Goal: Transaction & Acquisition: Purchase product/service

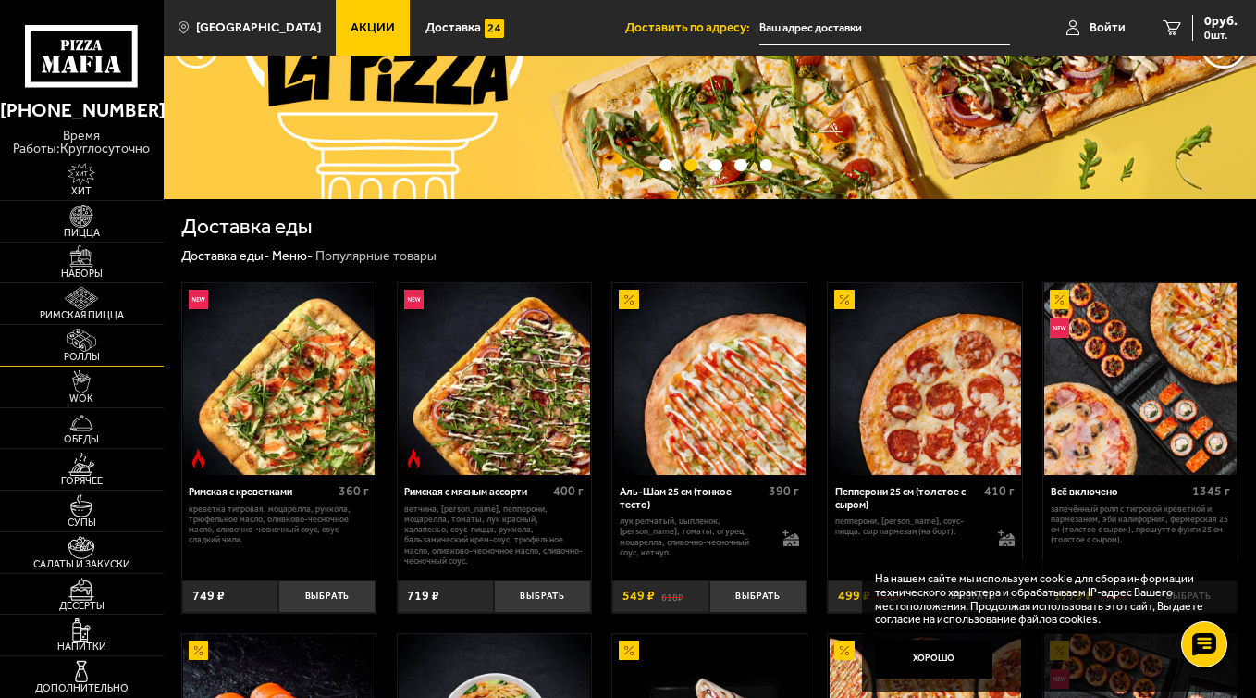
scroll to position [155, 0]
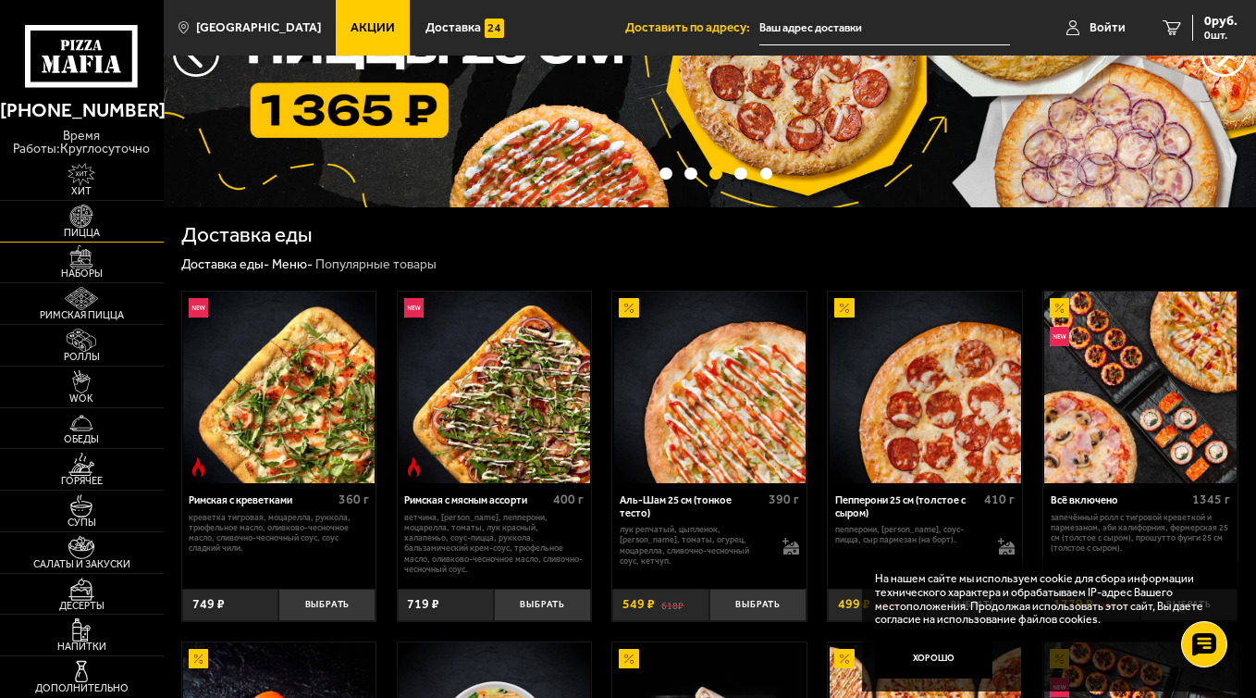
click at [86, 207] on img at bounding box center [81, 215] width 50 height 23
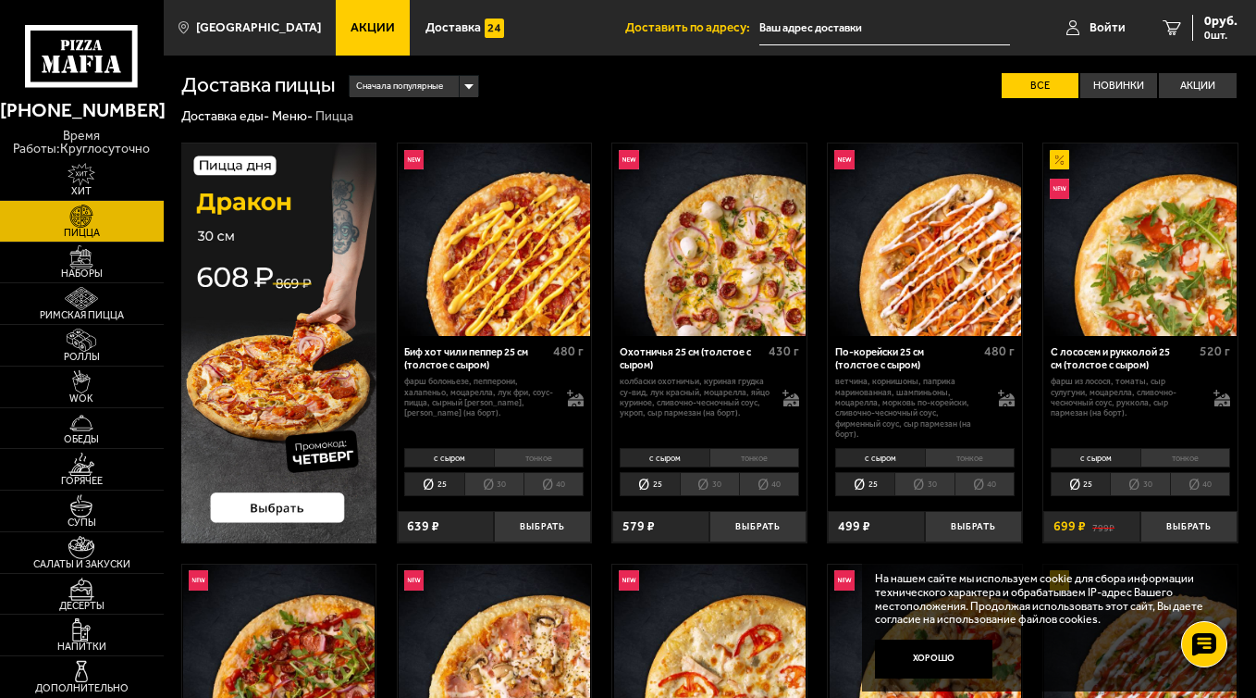
click at [519, 455] on li "тонкое" at bounding box center [539, 457] width 91 height 19
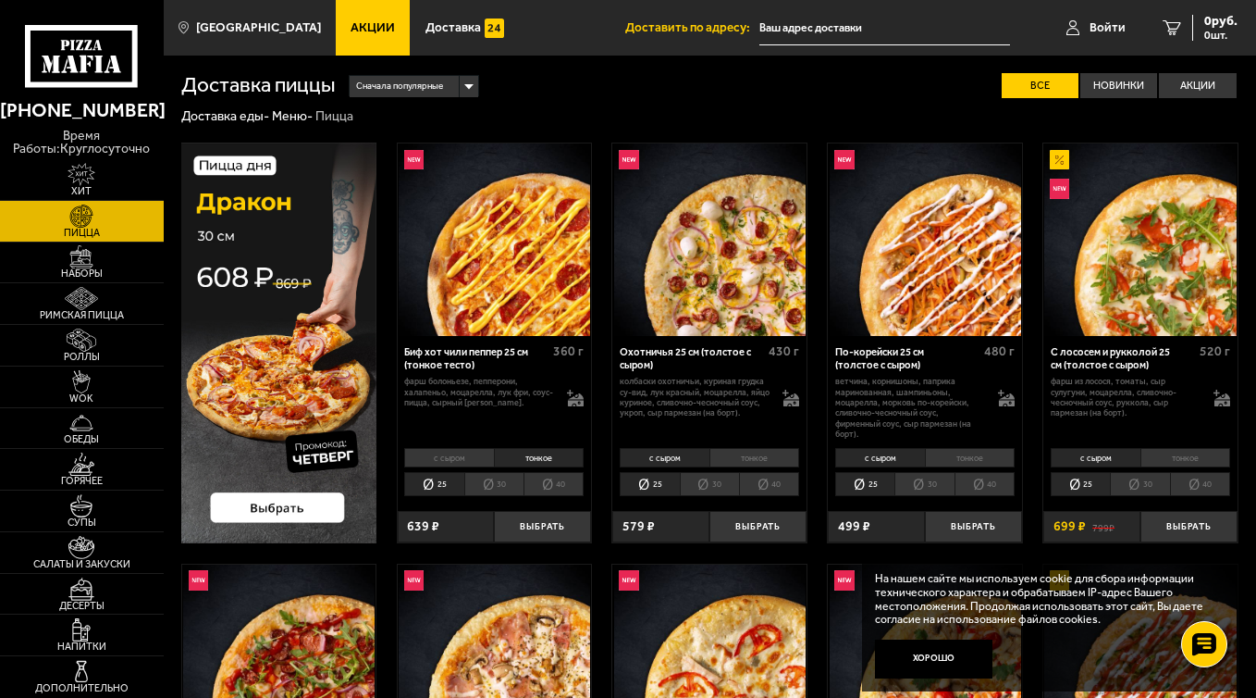
click at [455, 462] on li "с сыром" at bounding box center [449, 457] width 90 height 19
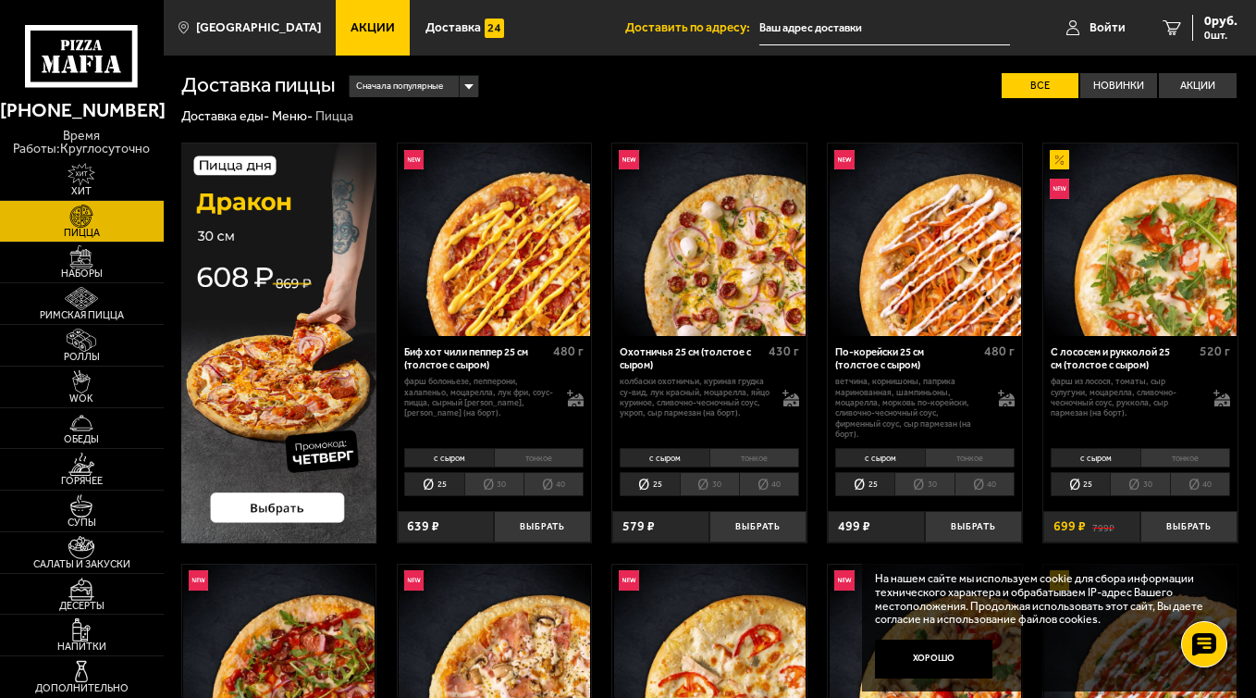
click at [525, 458] on li "тонкое" at bounding box center [539, 457] width 91 height 19
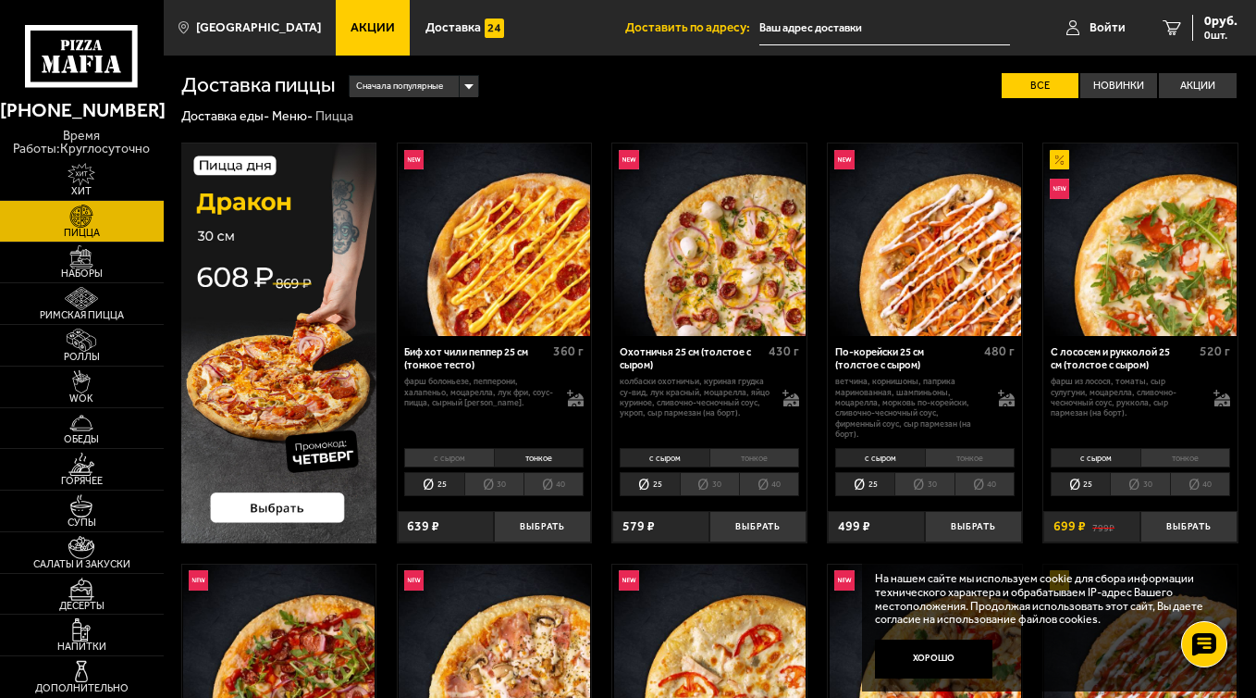
click at [453, 457] on li "с сыром" at bounding box center [449, 457] width 90 height 19
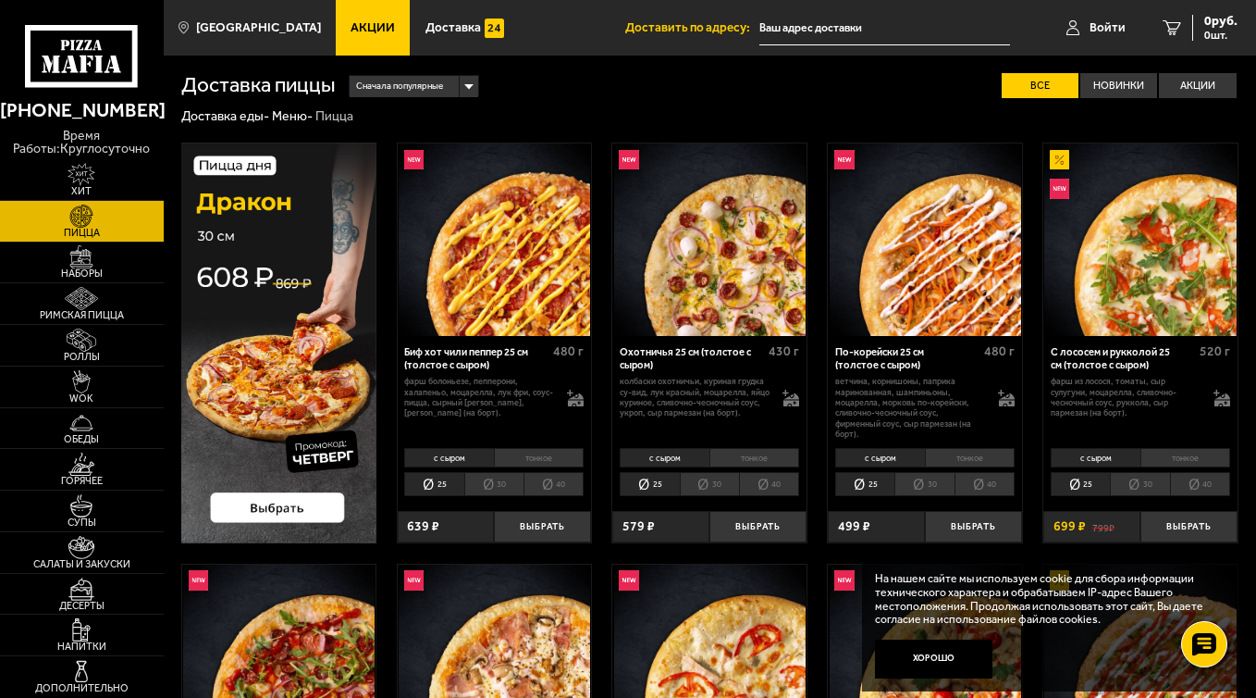
click at [496, 488] on li "30" at bounding box center [493, 484] width 59 height 24
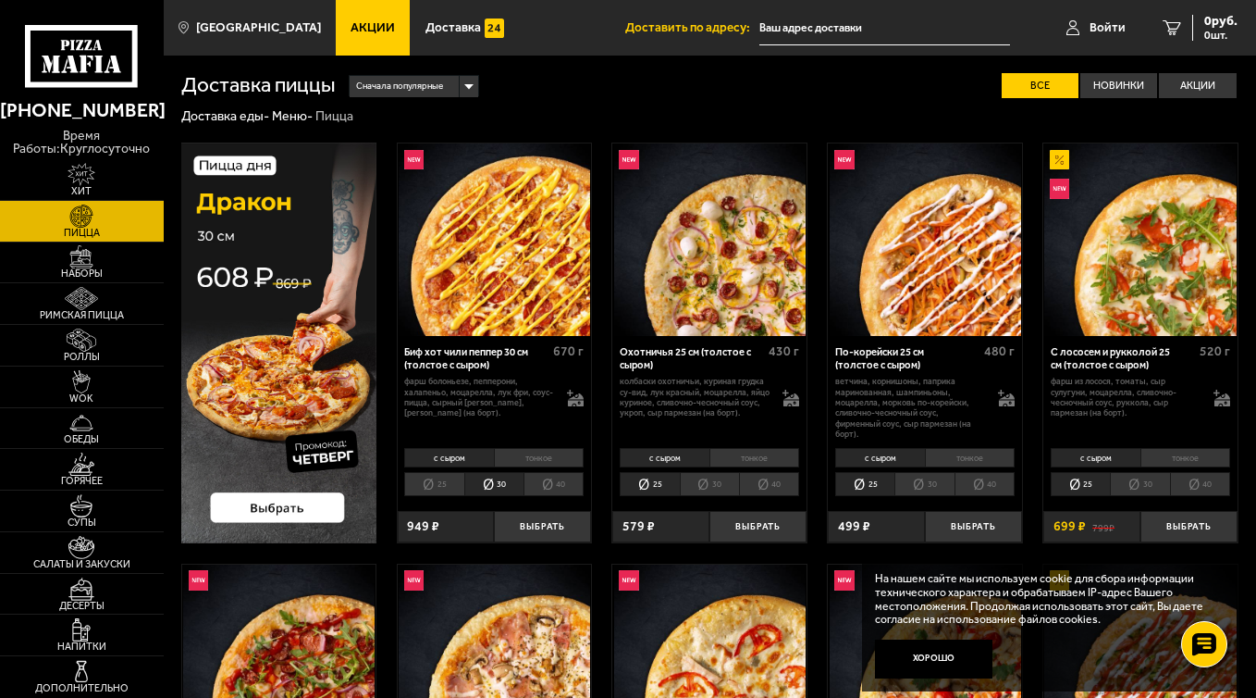
click at [442, 487] on li "25" at bounding box center [433, 484] width 59 height 24
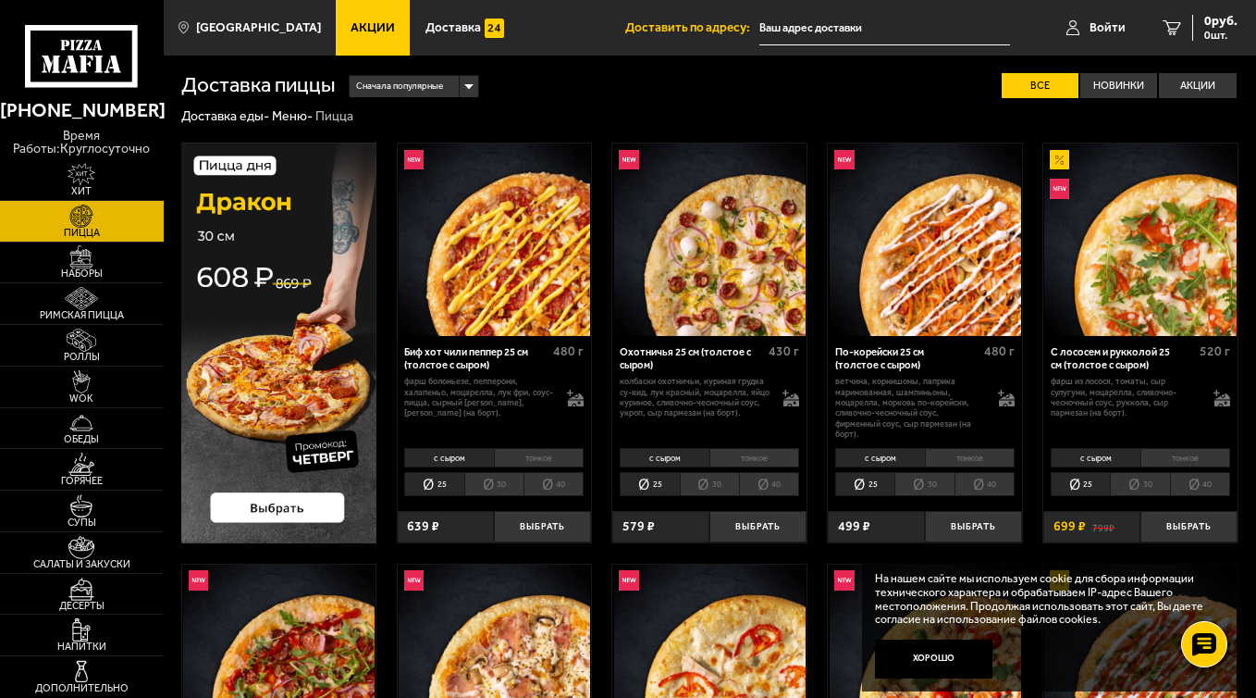
click at [493, 483] on li "30" at bounding box center [493, 484] width 59 height 24
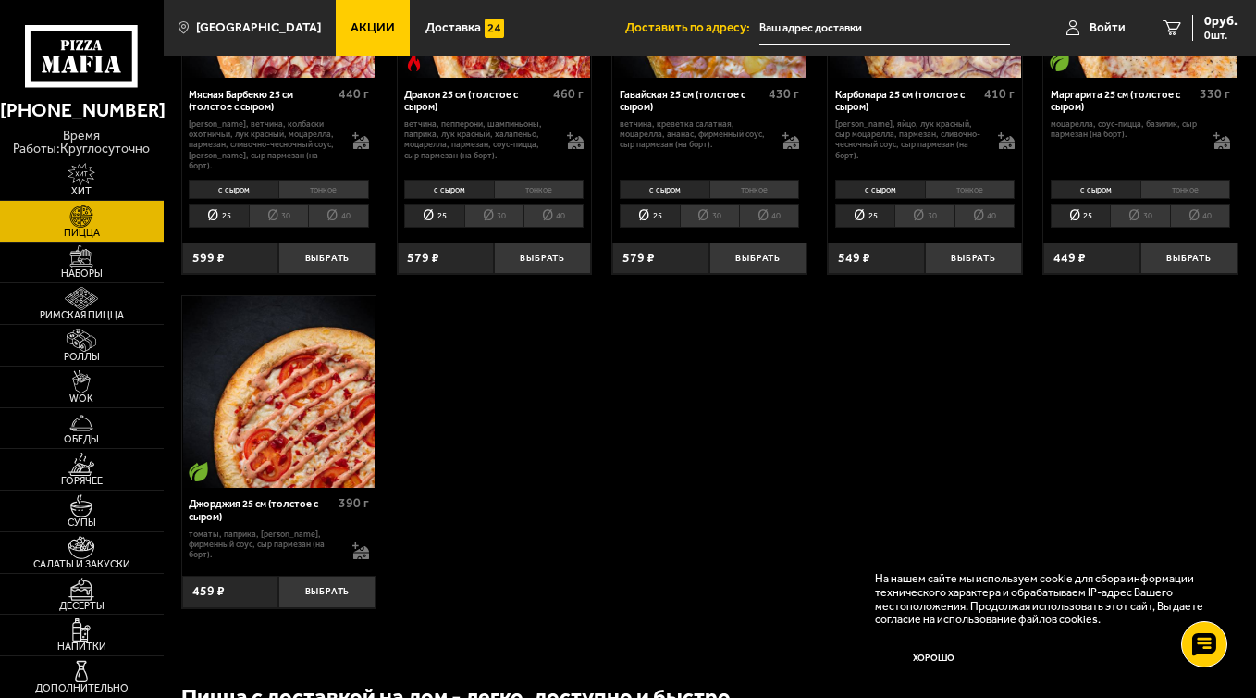
scroll to position [2780, 0]
